Goal: Find specific page/section: Find specific page/section

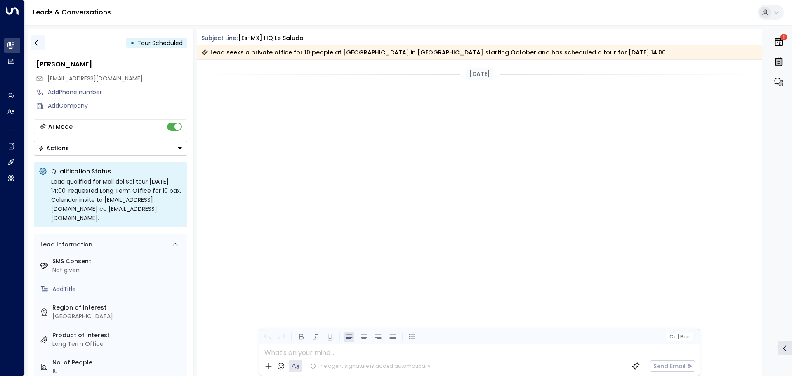
scroll to position [784, 0]
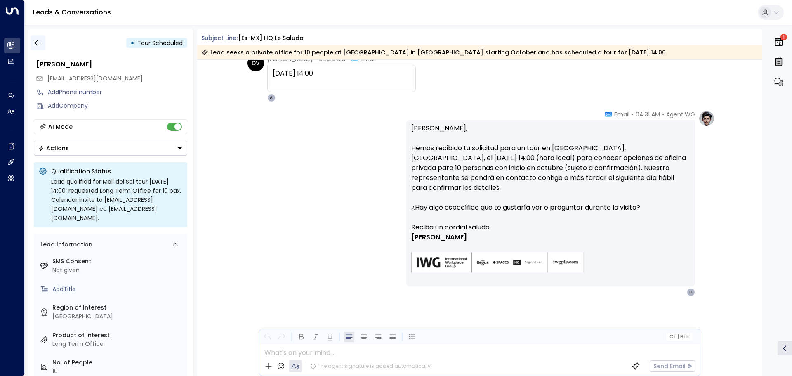
click at [35, 40] on icon "button" at bounding box center [38, 43] width 8 height 8
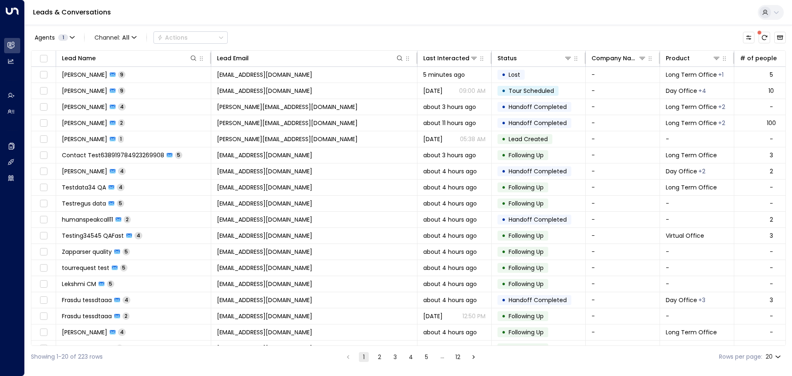
click at [316, 45] on div "Agents 1 Channel: All Actions" at bounding box center [408, 37] width 755 height 17
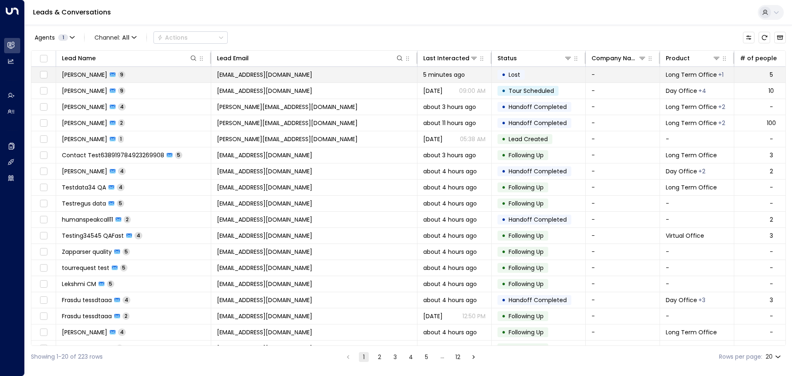
click at [243, 75] on span "[EMAIL_ADDRESS][DOMAIN_NAME]" at bounding box center [264, 75] width 95 height 8
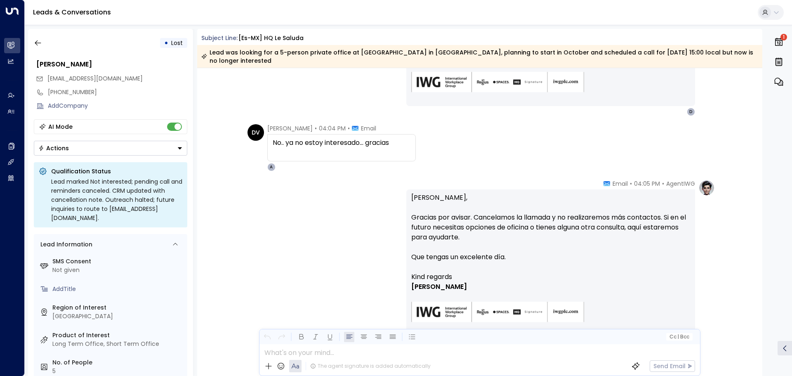
scroll to position [1226, 0]
